Goal: Task Accomplishment & Management: Manage account settings

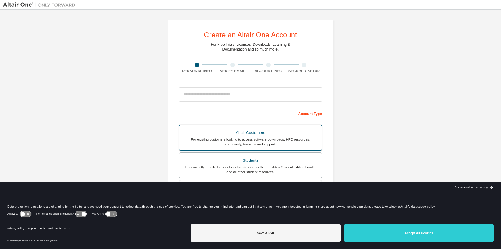
click at [235, 133] on div "Altair Customers" at bounding box center [250, 133] width 135 height 8
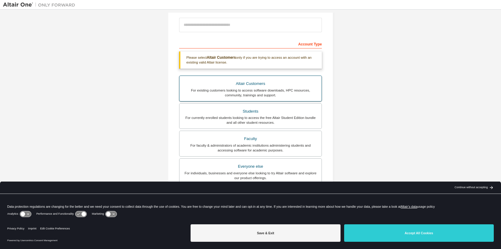
scroll to position [58, 0]
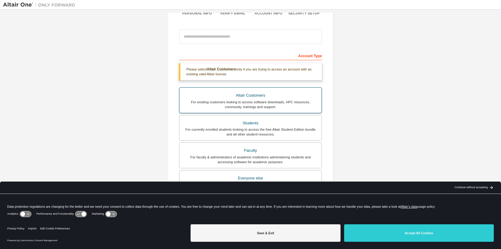
click at [242, 97] on div "Altair Customers" at bounding box center [250, 95] width 135 height 8
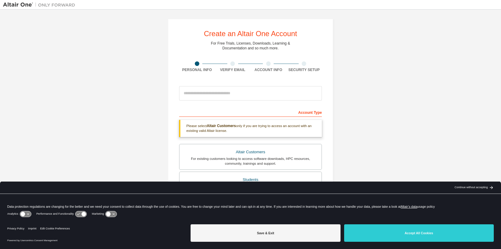
scroll to position [0, 0]
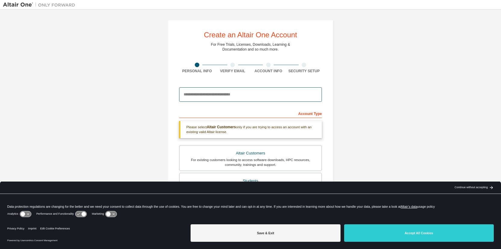
click at [193, 95] on input "email" at bounding box center [250, 94] width 143 height 14
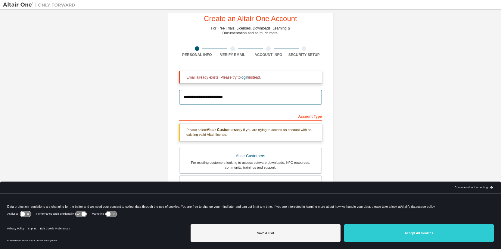
scroll to position [29, 0]
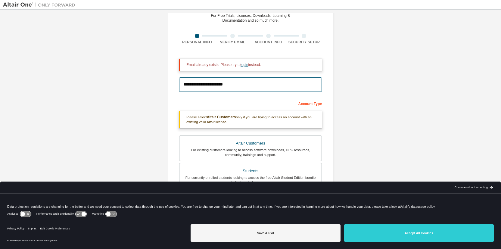
type input "**********"
click at [240, 64] on link "login" at bounding box center [244, 65] width 8 height 4
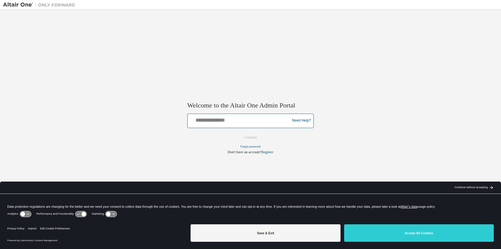
click at [197, 119] on input "text" at bounding box center [239, 119] width 99 height 9
type input "**********"
click at [249, 135] on button "Continue" at bounding box center [250, 137] width 26 height 9
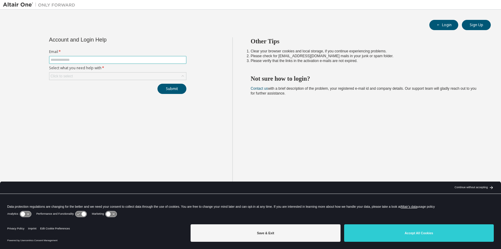
click at [76, 60] on input "text" at bounding box center [118, 59] width 134 height 5
click at [258, 88] on link "Contact us" at bounding box center [259, 88] width 17 height 4
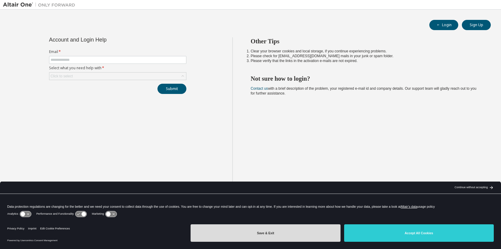
click at [259, 237] on button "Save & Exit" at bounding box center [266, 232] width 150 height 17
